Goal: Navigation & Orientation: Go to known website

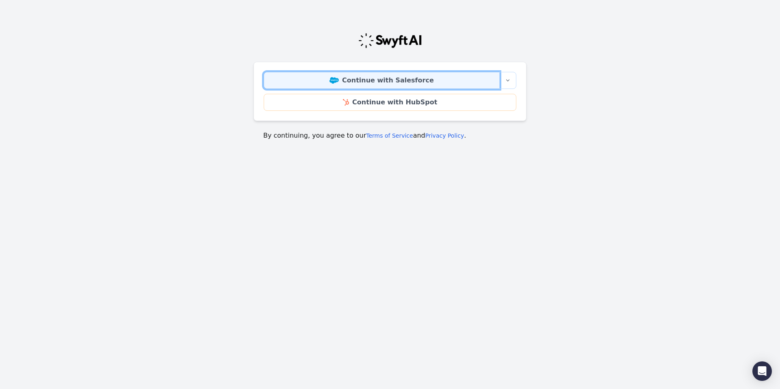
click at [376, 80] on link "Continue with Salesforce" at bounding box center [382, 80] width 236 height 17
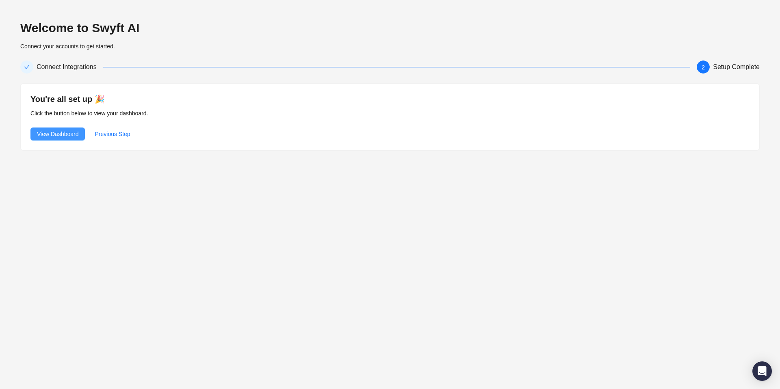
click at [50, 134] on span "View Dashboard" at bounding box center [57, 134] width 41 height 9
